Goal: Task Accomplishment & Management: Manage account settings

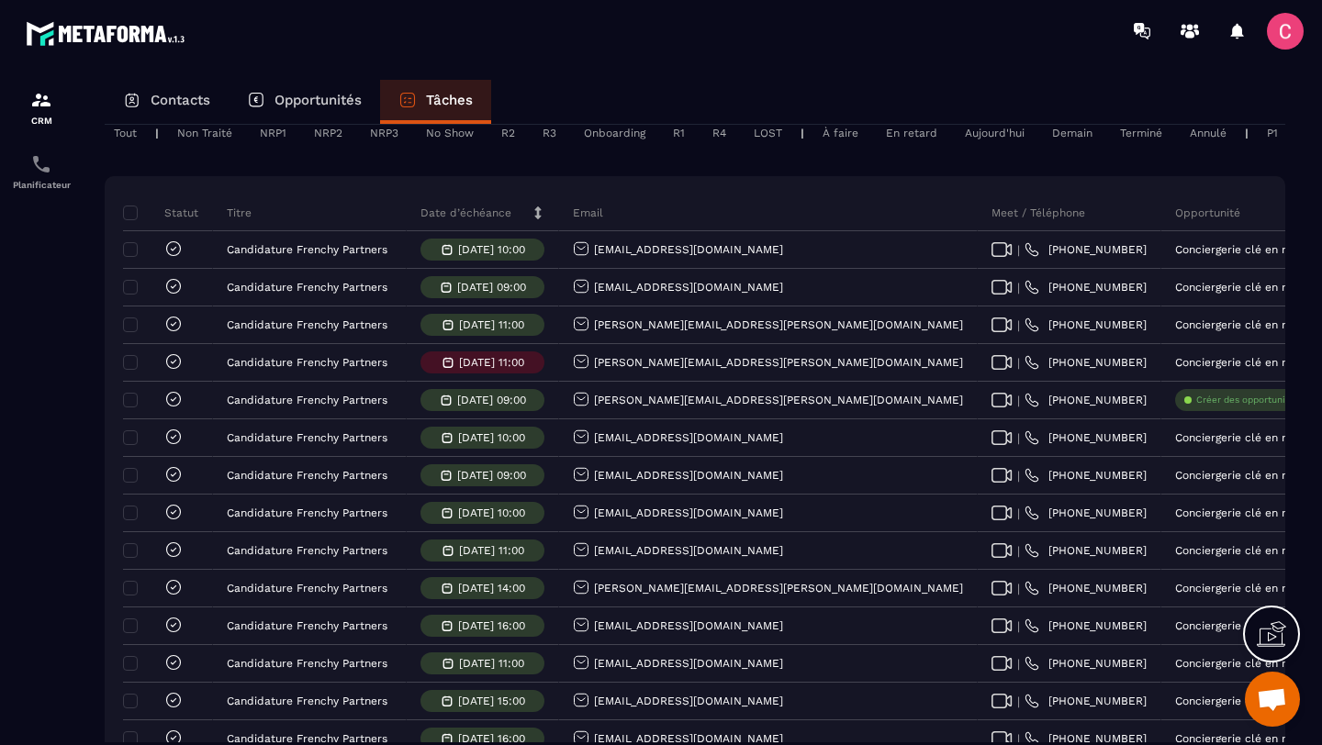
scroll to position [157, 0]
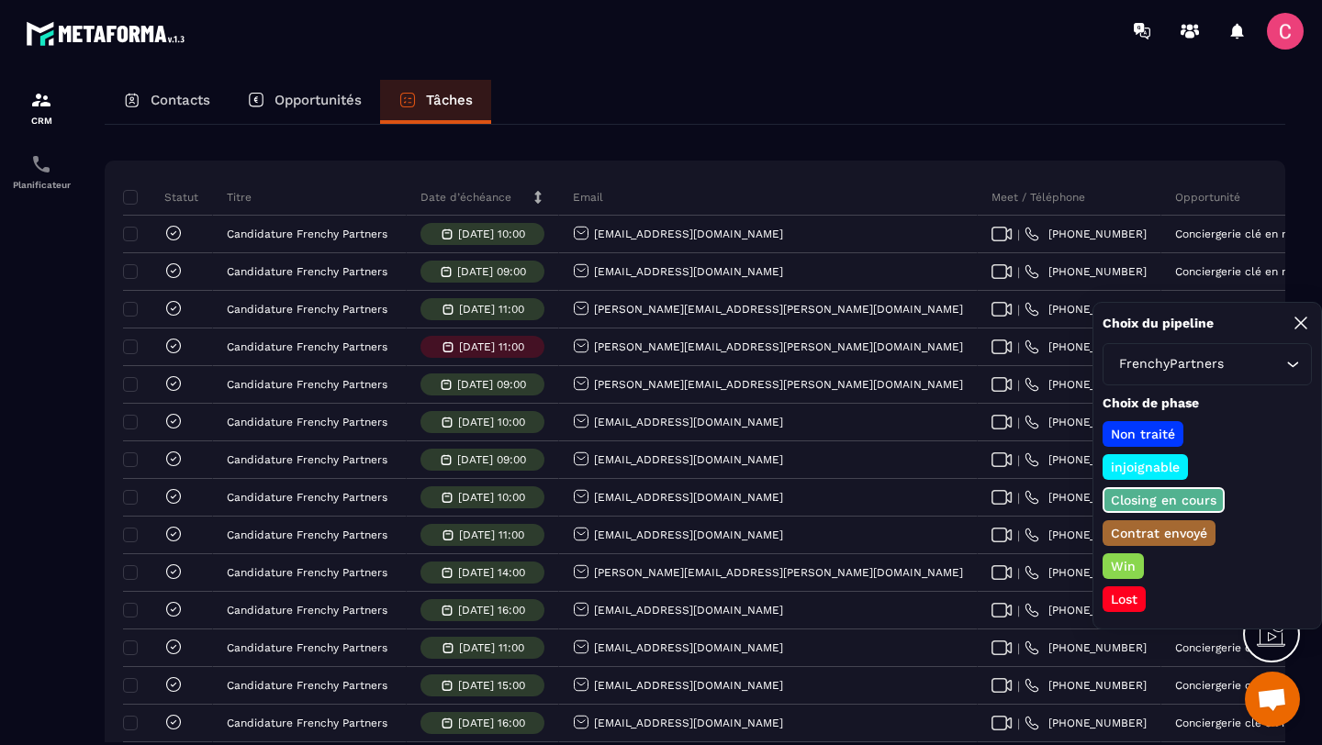
click at [1119, 600] on p "Lost" at bounding box center [1124, 599] width 32 height 18
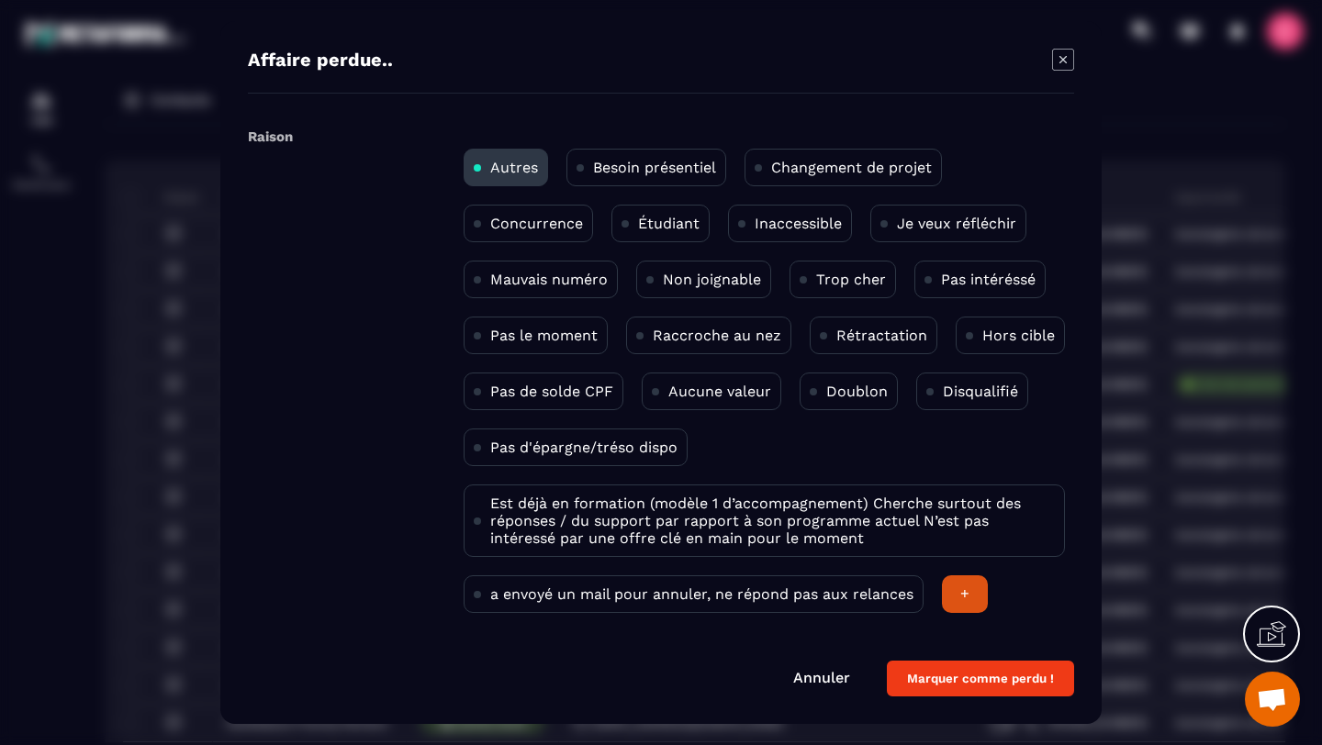
click at [960, 266] on div "Pas intéréssé" at bounding box center [979, 280] width 131 height 38
click at [929, 686] on button "Marquer comme perdu !" at bounding box center [980, 679] width 187 height 36
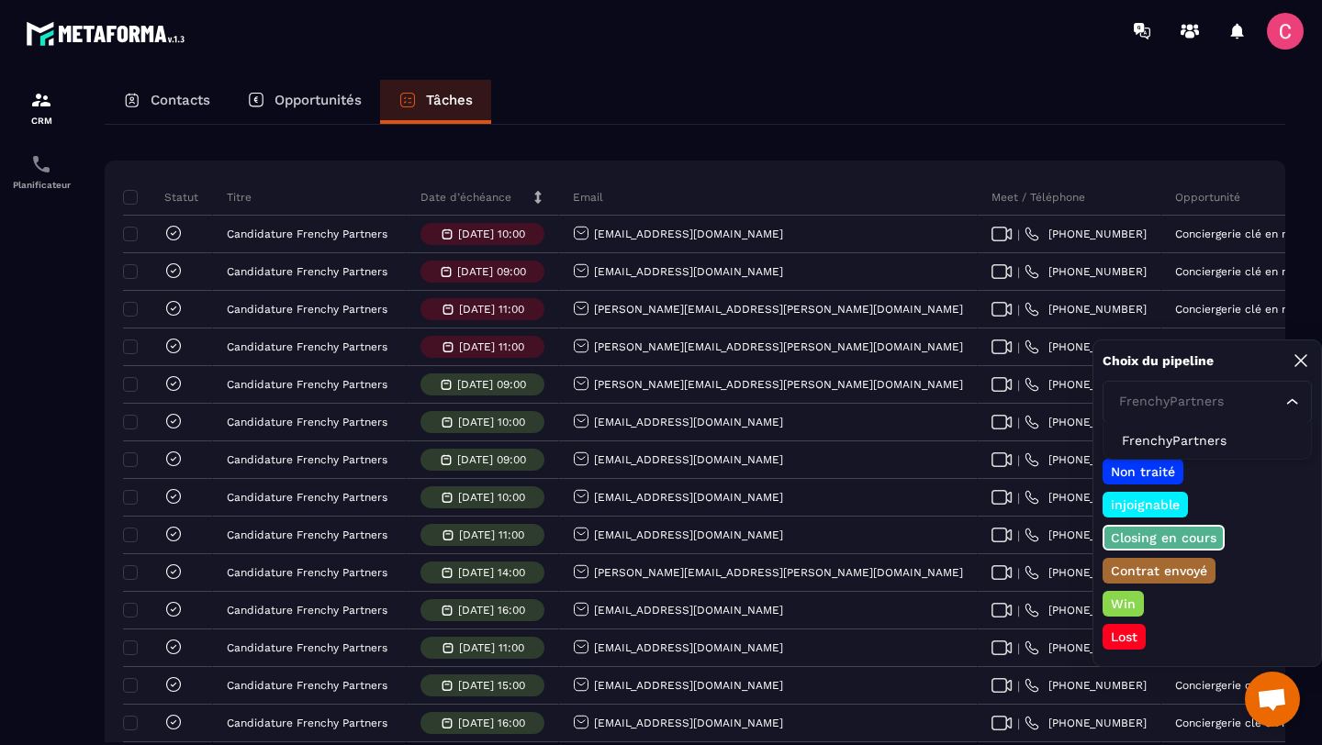
click at [1286, 401] on icon "Search for option" at bounding box center [1292, 402] width 18 height 18
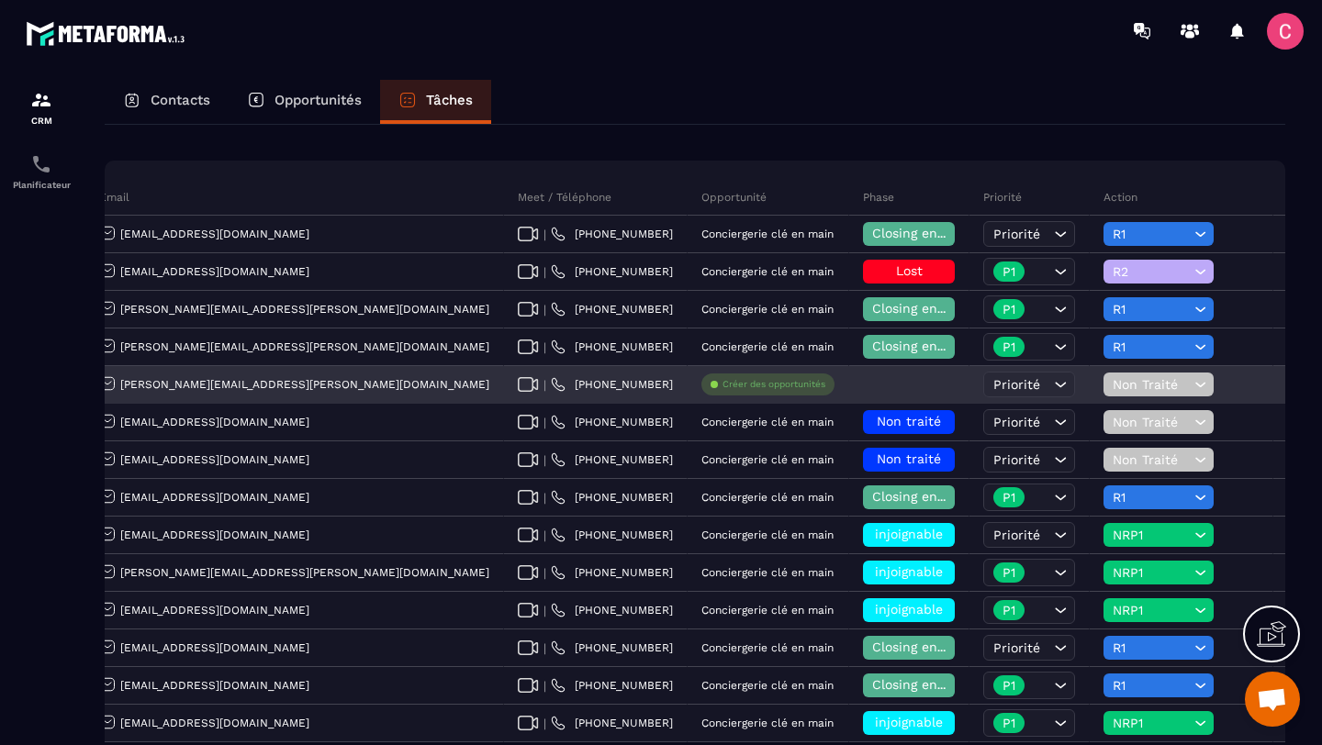
scroll to position [0, 468]
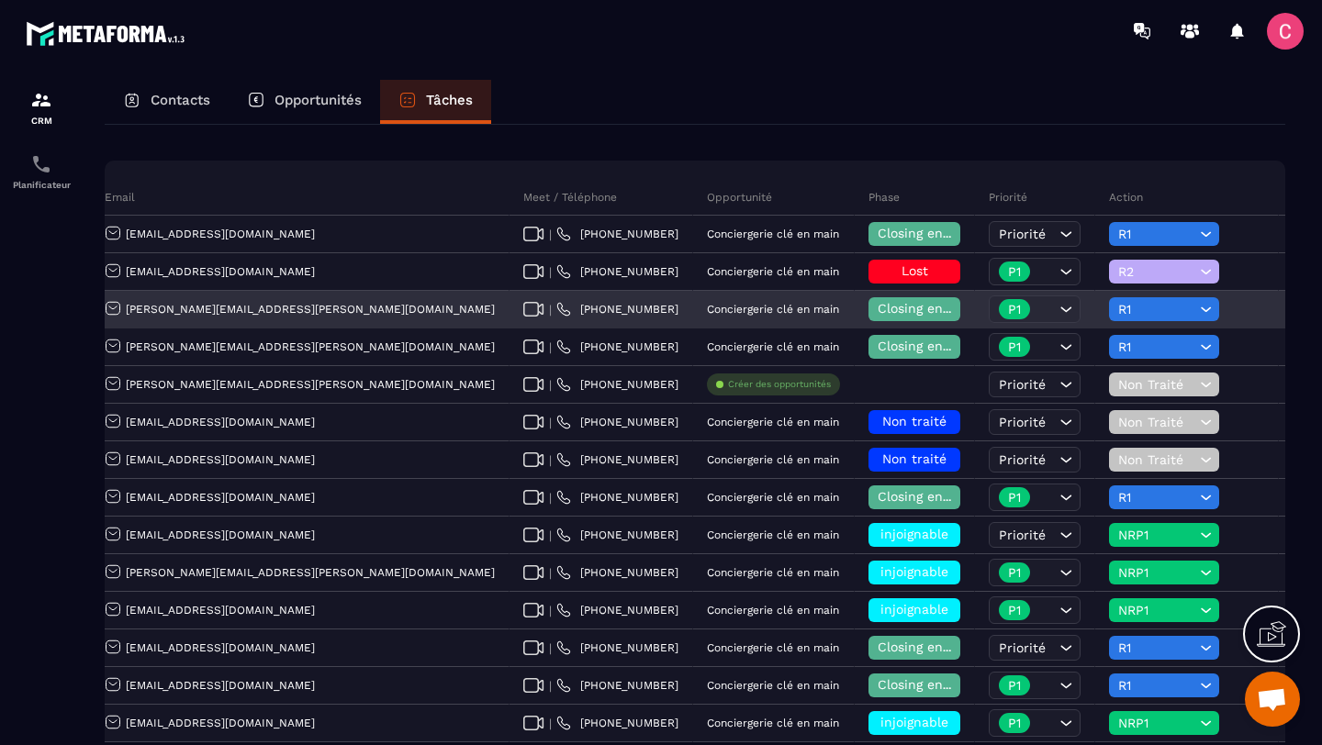
click at [1118, 317] on span "R1" at bounding box center [1156, 309] width 77 height 15
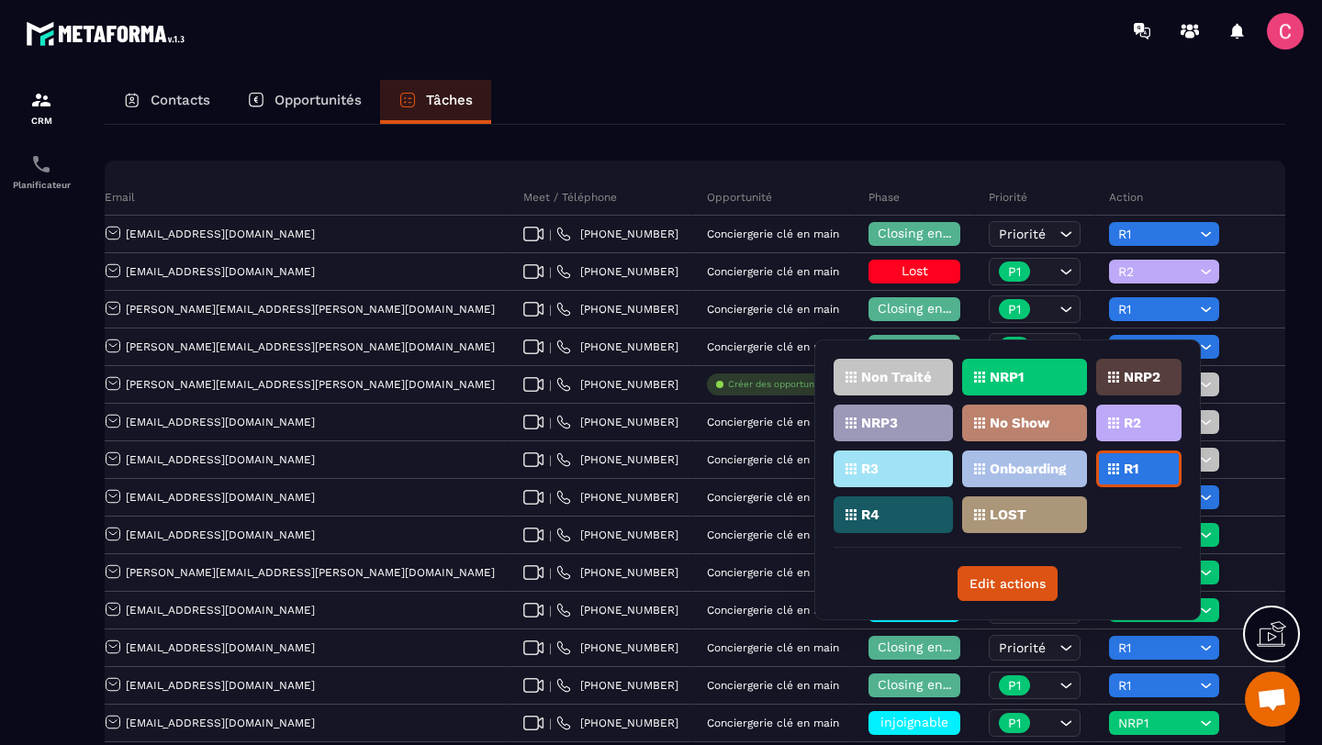
click at [1118, 427] on icon at bounding box center [1113, 423] width 11 height 11
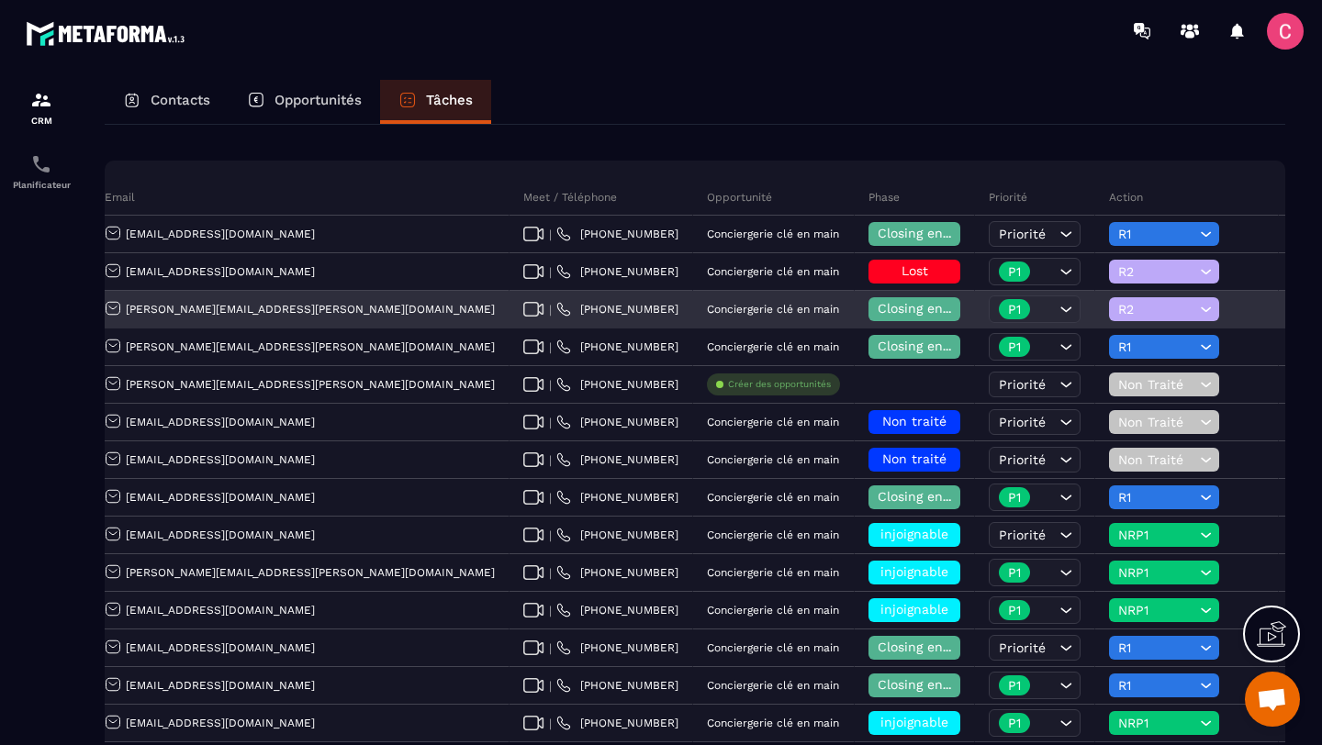
click at [1118, 317] on span "R2" at bounding box center [1156, 309] width 77 height 15
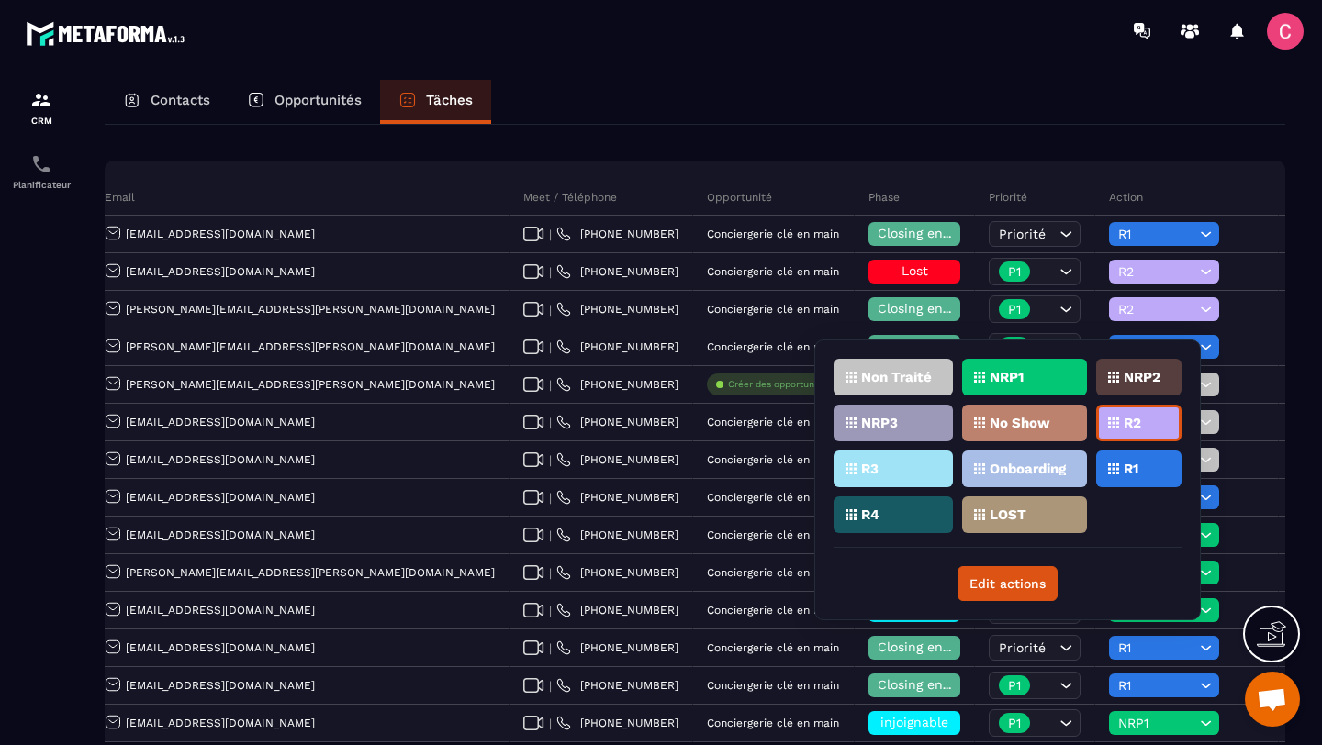
click at [901, 477] on div "R3" at bounding box center [892, 469] width 119 height 37
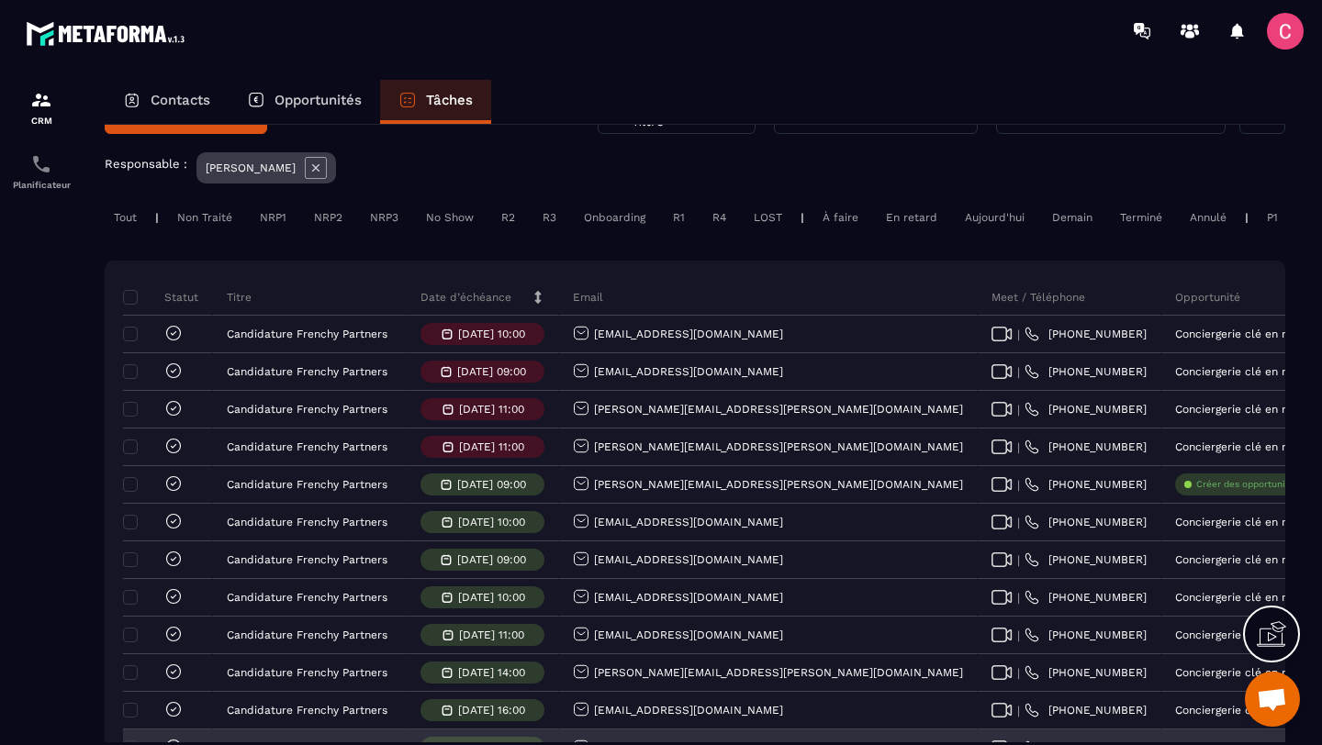
scroll to position [0, 0]
